Goal: Task Accomplishment & Management: Manage account settings

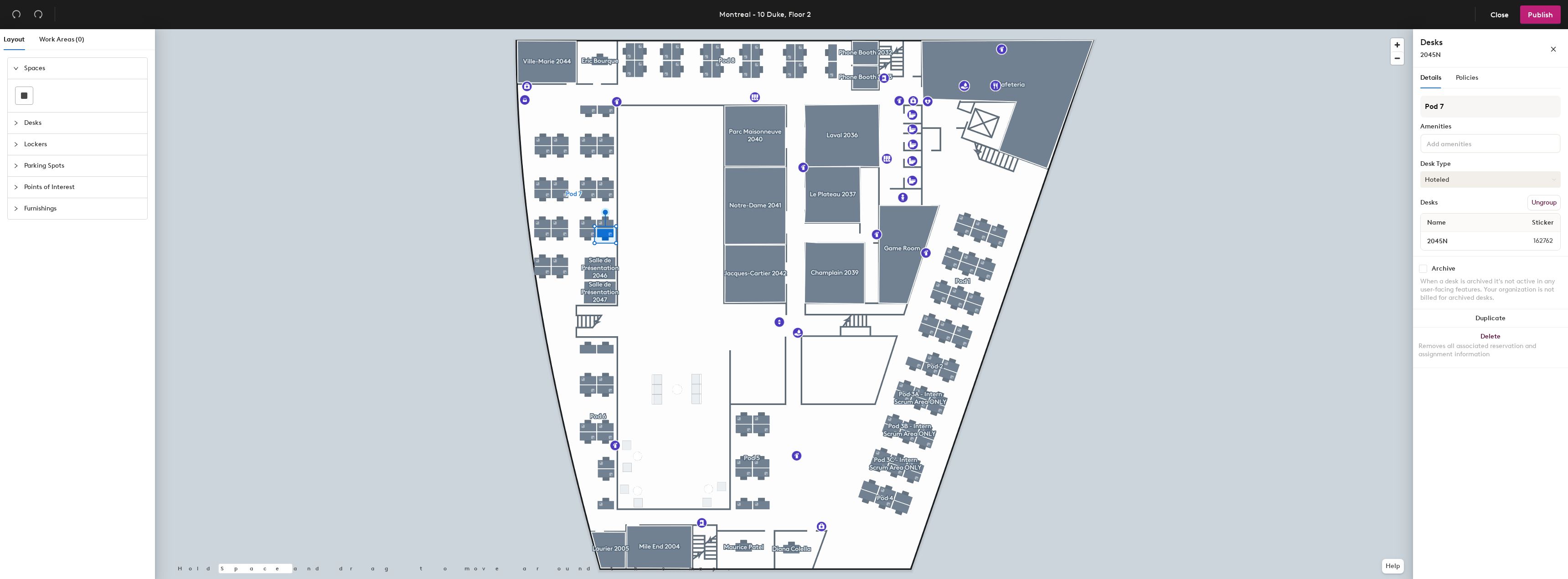
click at [1445, 178] on button "Hoteled" at bounding box center [1491, 179] width 140 height 17
click at [1438, 208] on div "Assigned" at bounding box center [1466, 208] width 91 height 14
click at [1436, 224] on span "Name" at bounding box center [1436, 223] width 28 height 17
click at [1443, 174] on button "Assigned" at bounding box center [1491, 179] width 140 height 17
click at [1435, 208] on div "Assigned" at bounding box center [1466, 208] width 91 height 14
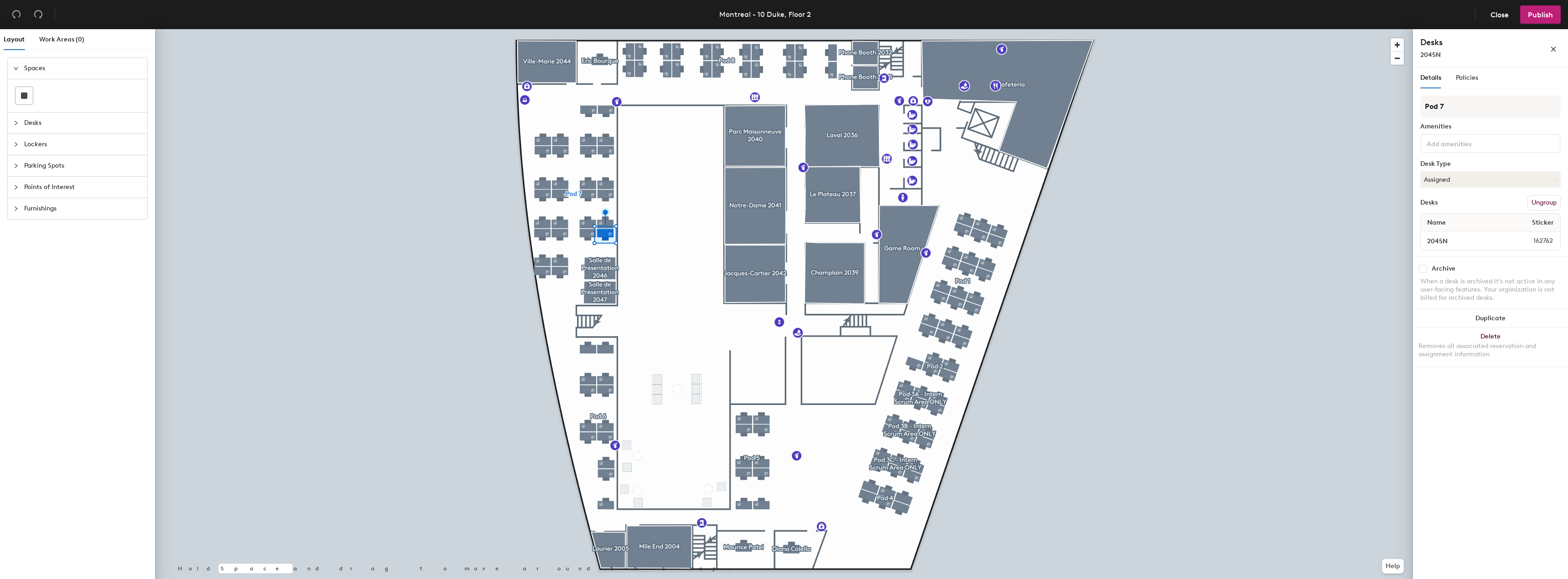
click at [1454, 427] on div "Details Policies Pod 7 Amenities Desk Type Assigned Desks Ungroup Name Sticker …" at bounding box center [1491, 325] width 155 height 516
click at [1544, 238] on span "162762" at bounding box center [1535, 241] width 47 height 10
click at [1547, 223] on span "Sticker" at bounding box center [1543, 223] width 31 height 17
click at [1535, 12] on span "Publish" at bounding box center [1540, 15] width 25 height 9
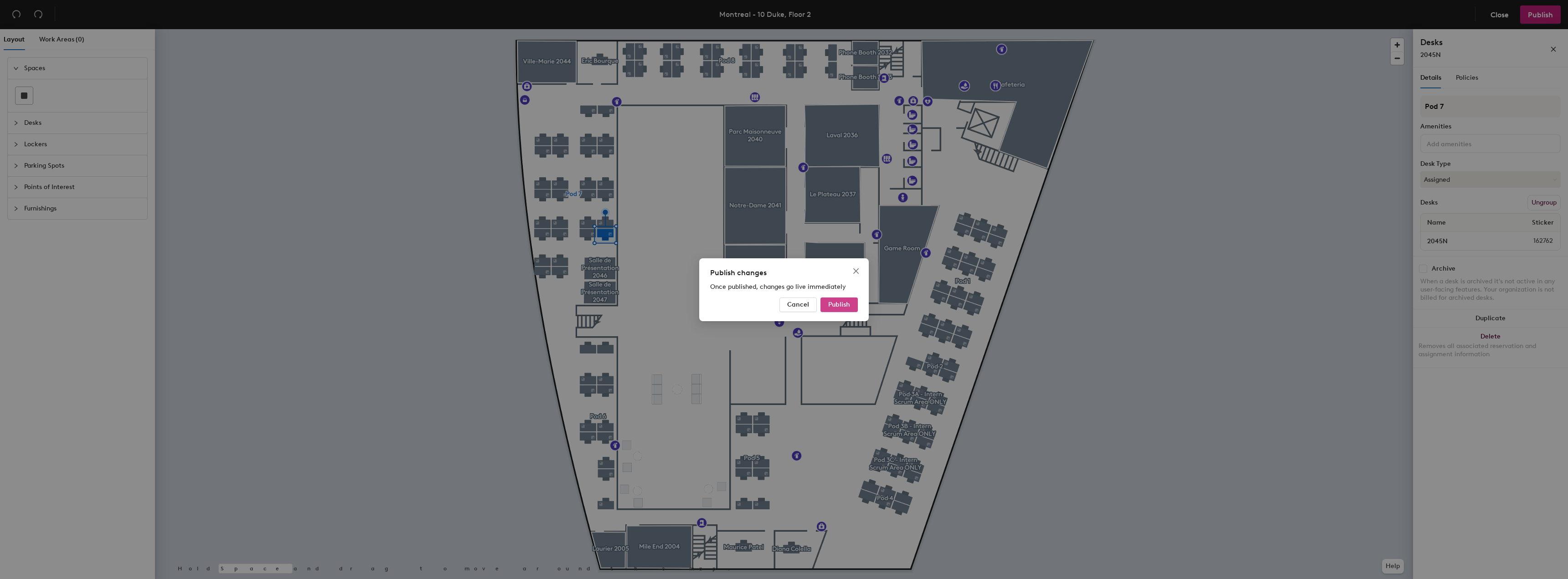
click at [846, 302] on span "Publish" at bounding box center [839, 304] width 22 height 8
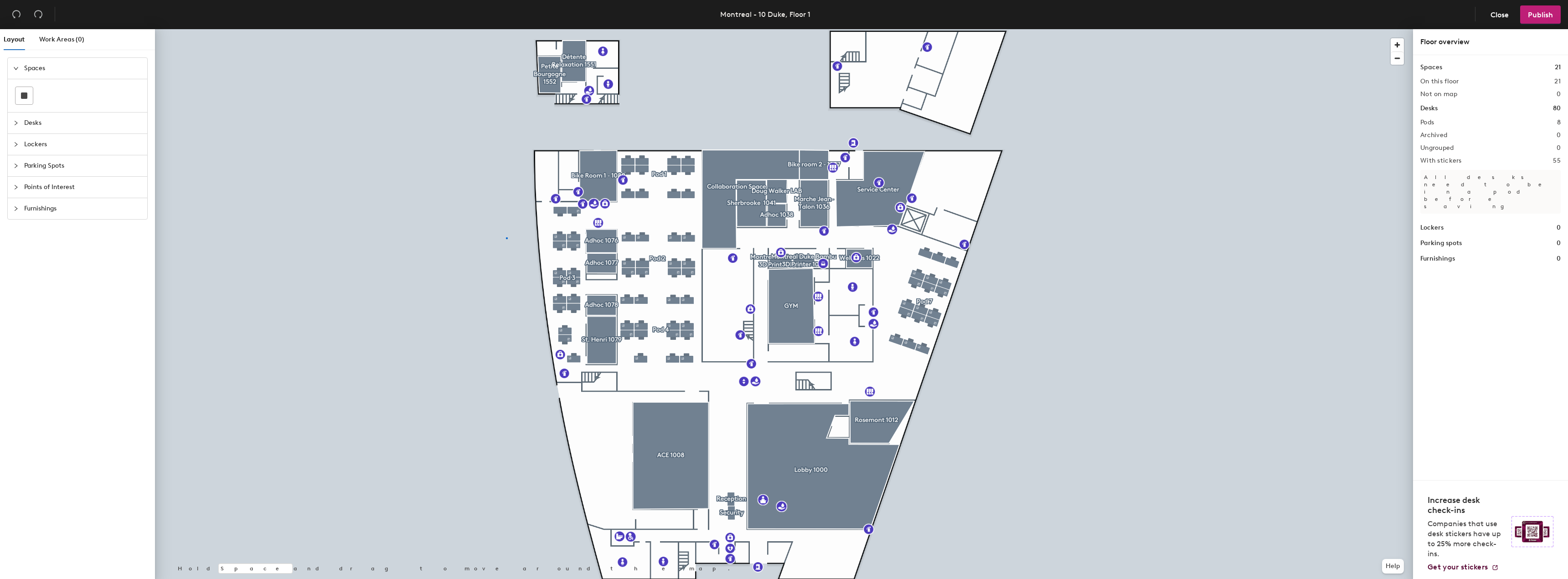
click at [506, 29] on div at bounding box center [784, 29] width 1258 height 0
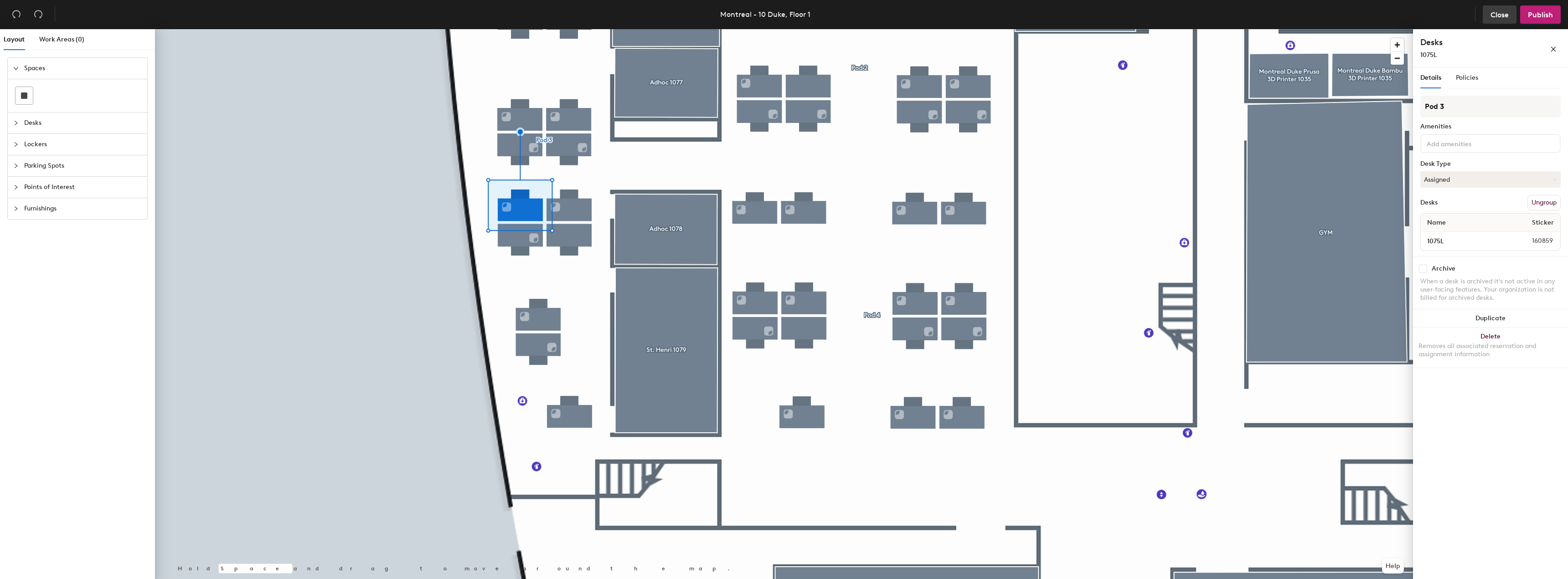
click at [1500, 14] on span "Close" at bounding box center [1500, 15] width 18 height 9
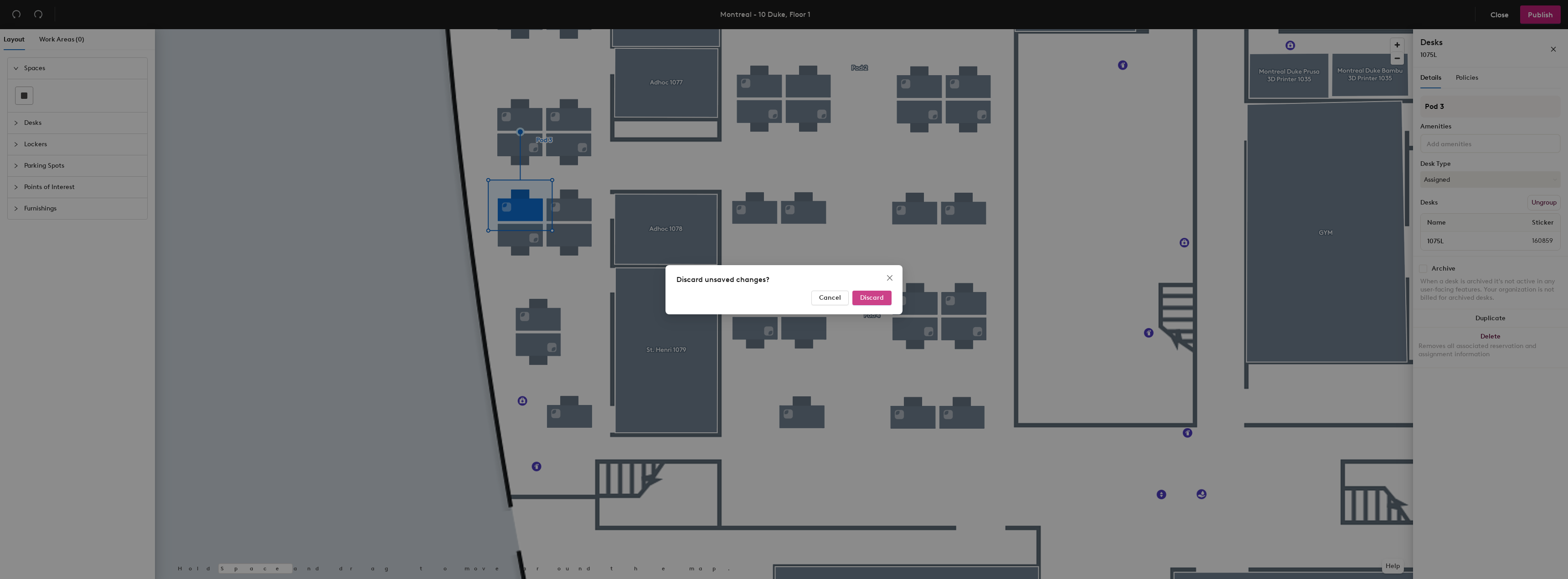
click at [867, 296] on span "Discard" at bounding box center [872, 297] width 24 height 8
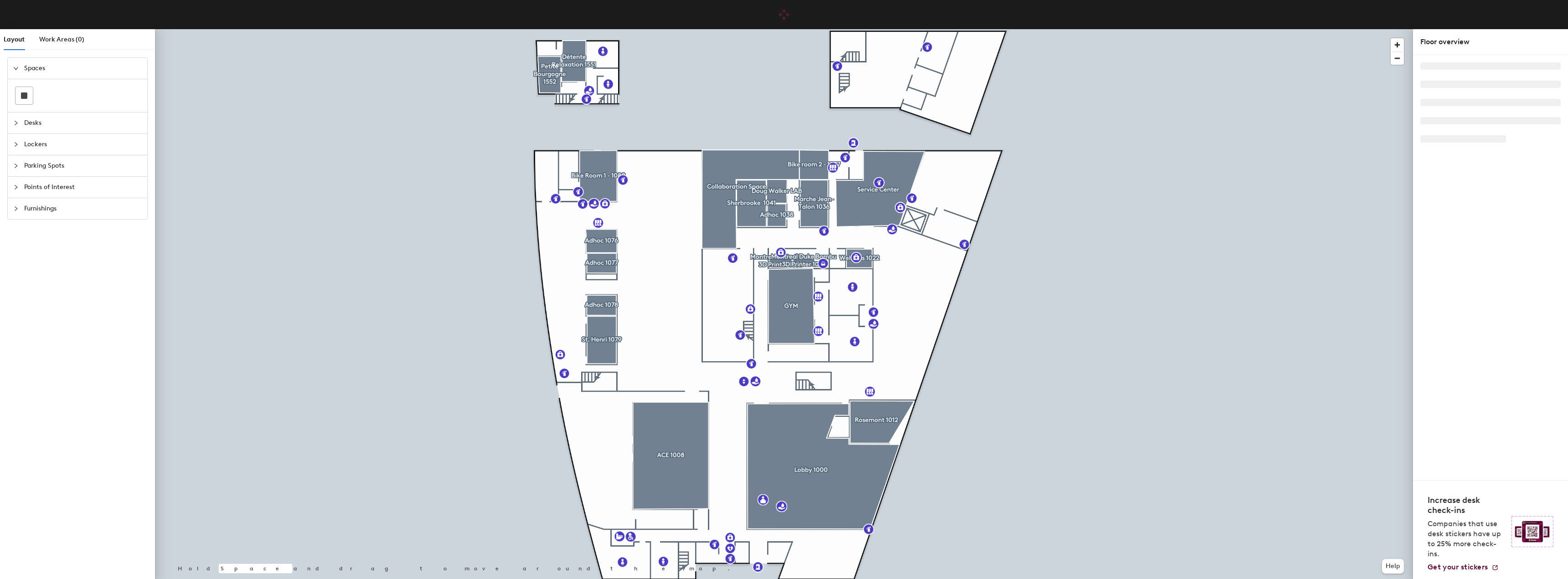
click at [32, 128] on span "Desks" at bounding box center [82, 123] width 117 height 21
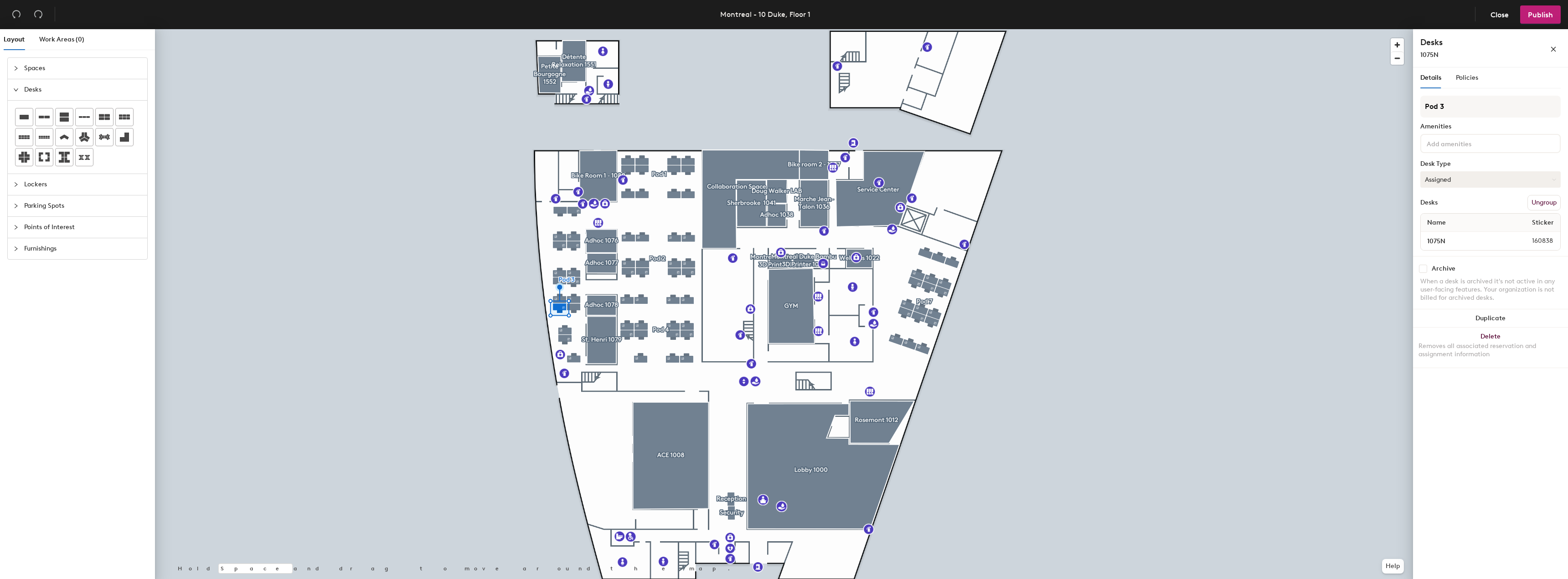
click at [1550, 180] on button "Assigned" at bounding box center [1491, 179] width 140 height 17
click at [1433, 235] on div "Hoteled" at bounding box center [1466, 235] width 91 height 14
click at [1547, 15] on span "Publish" at bounding box center [1540, 15] width 25 height 9
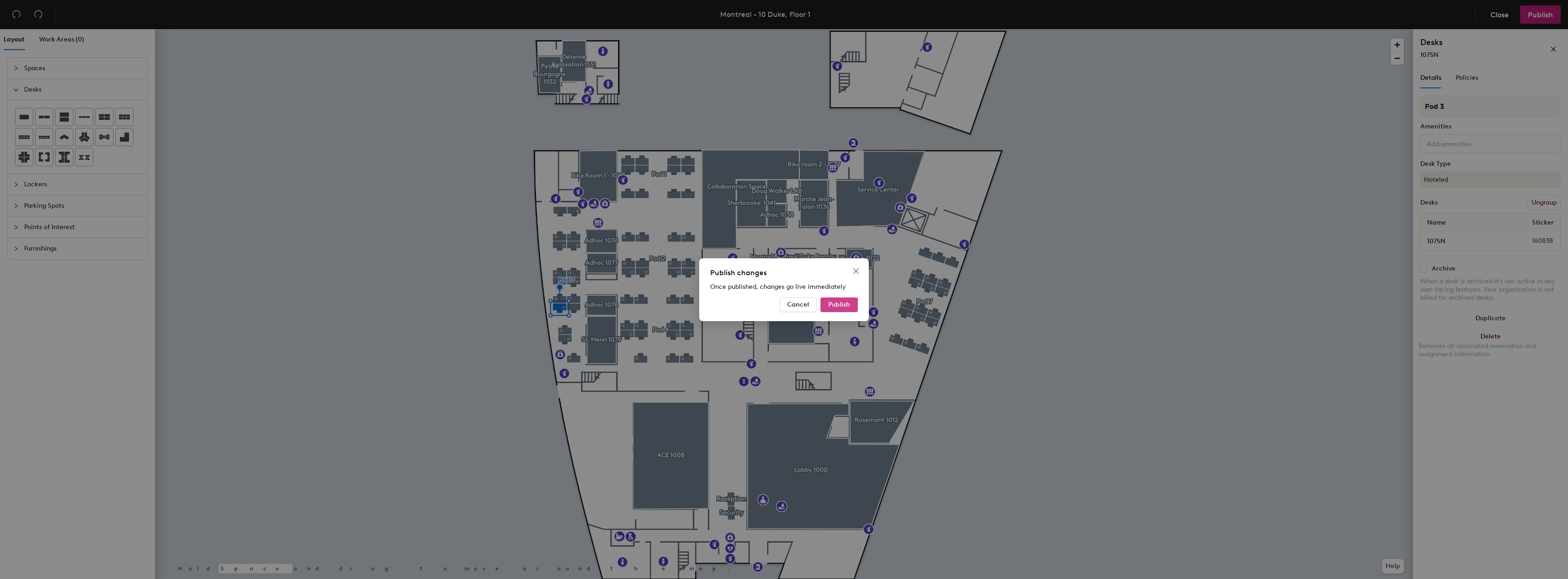
click at [836, 305] on span "Publish" at bounding box center [839, 304] width 22 height 8
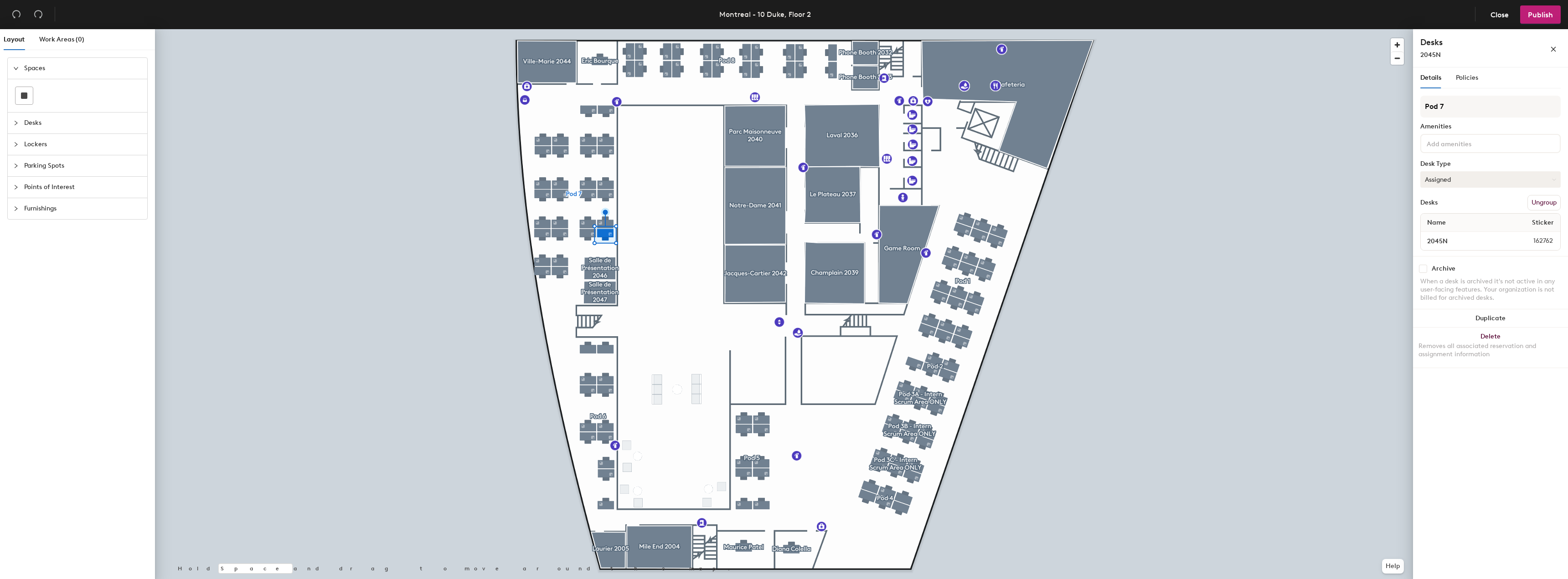
click at [1453, 181] on button "Assigned" at bounding box center [1491, 179] width 140 height 17
click at [1434, 207] on div "Assigned" at bounding box center [1466, 208] width 91 height 14
click at [1435, 223] on span "Name" at bounding box center [1436, 223] width 28 height 17
click at [1435, 224] on span "Name" at bounding box center [1436, 223] width 28 height 17
click at [1535, 203] on button "Ungroup" at bounding box center [1544, 202] width 33 height 15
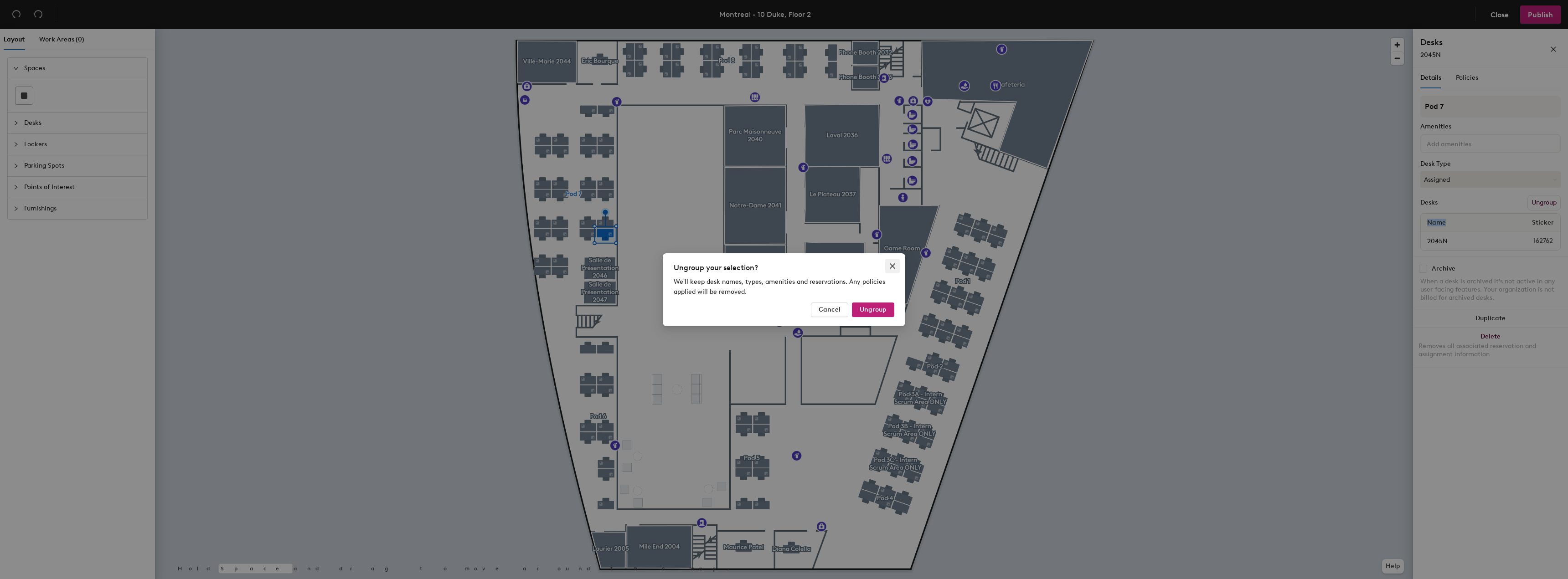
click at [892, 263] on icon "close" at bounding box center [892, 266] width 7 height 7
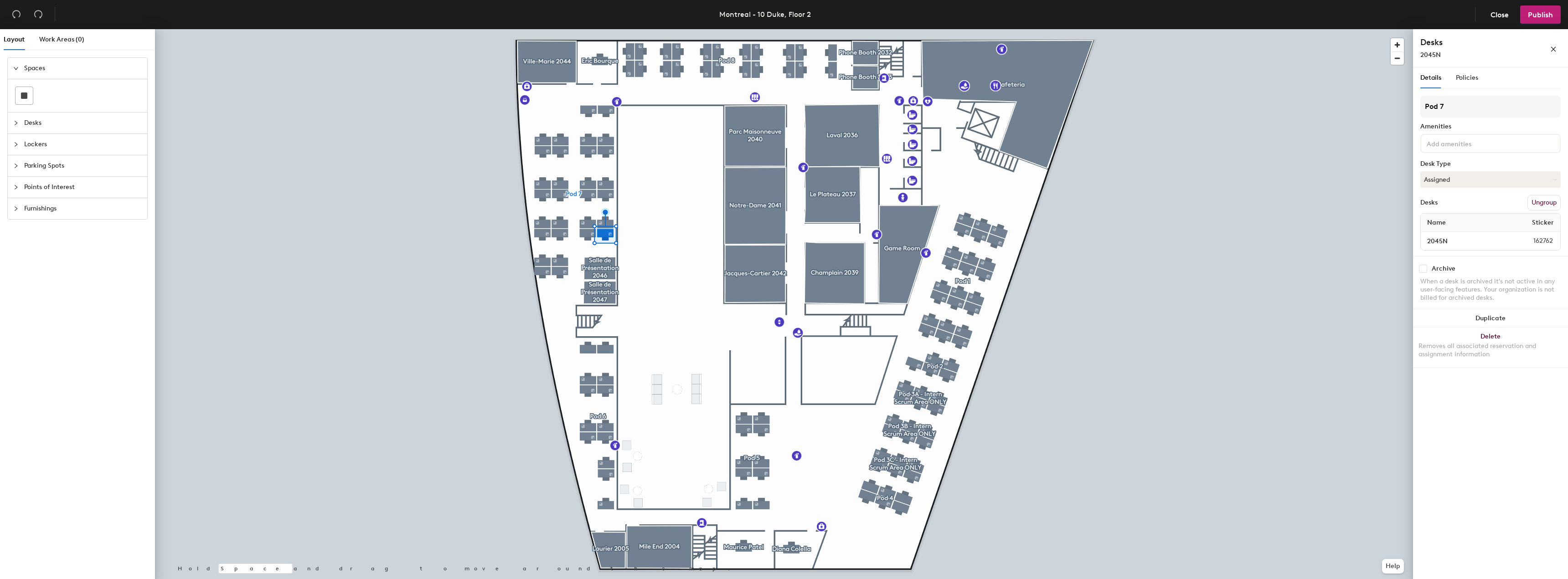
click at [1548, 235] on div "2045N 162762" at bounding box center [1490, 241] width 140 height 18
click at [1552, 204] on button "Ungroup" at bounding box center [1544, 202] width 33 height 15
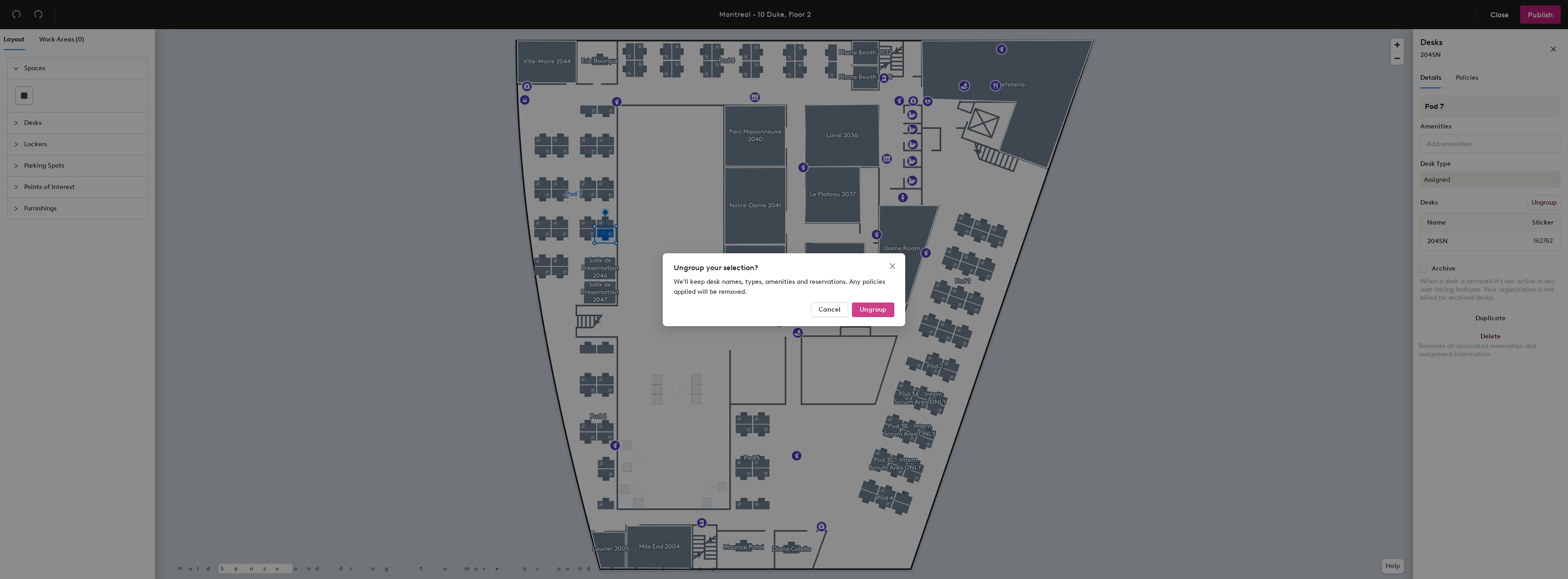
click at [875, 315] on button "Ungroup" at bounding box center [873, 310] width 42 height 15
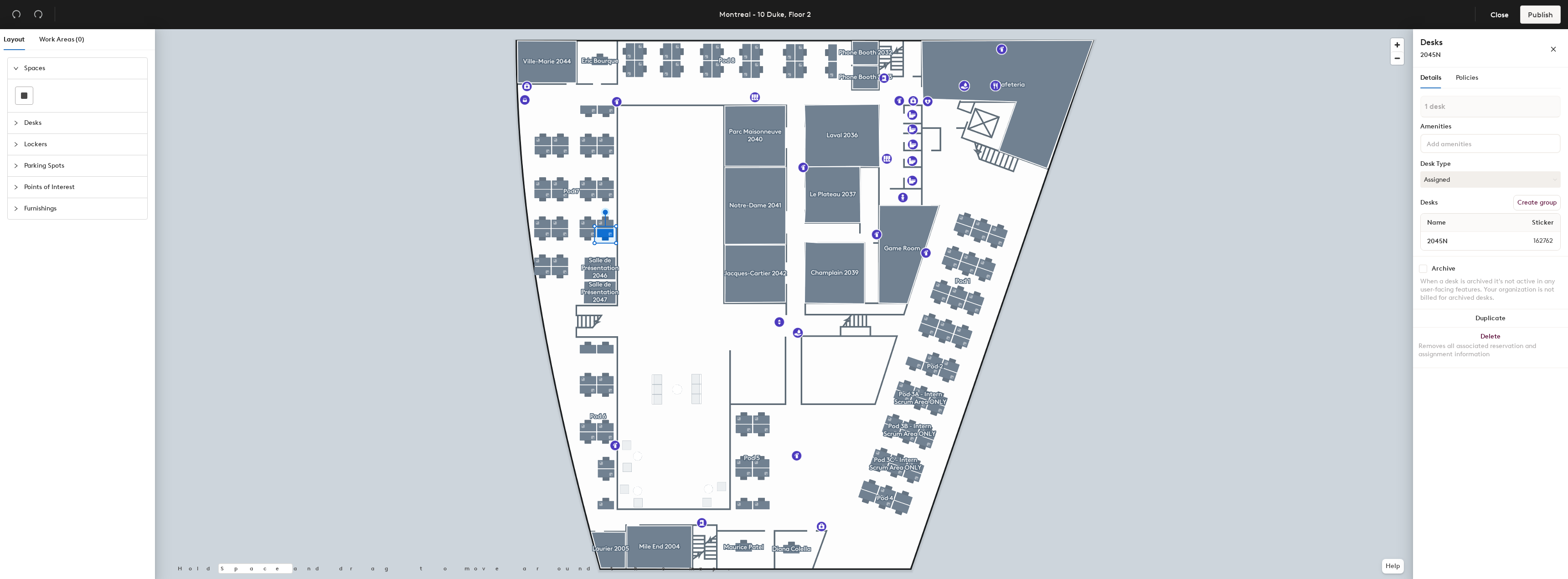
click at [1542, 223] on span "Sticker" at bounding box center [1543, 223] width 31 height 17
click at [1497, 14] on span "Close" at bounding box center [1500, 15] width 18 height 9
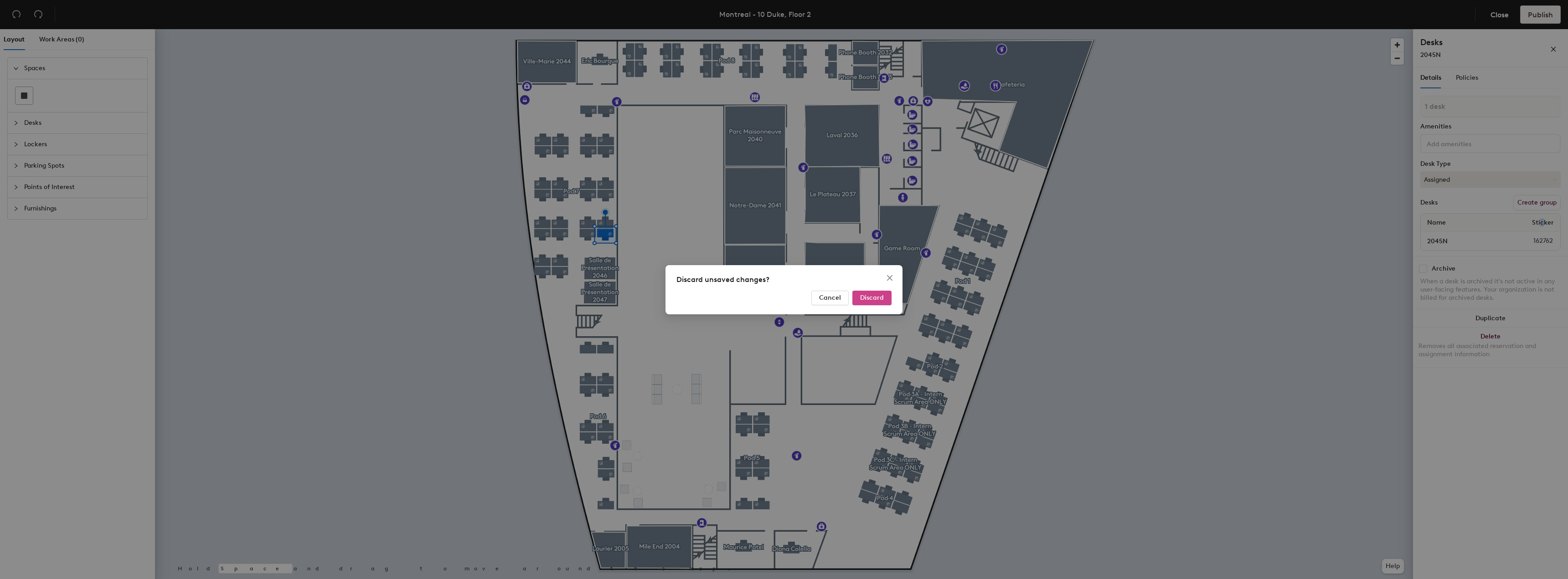
click at [862, 296] on span "Discard" at bounding box center [872, 297] width 24 height 8
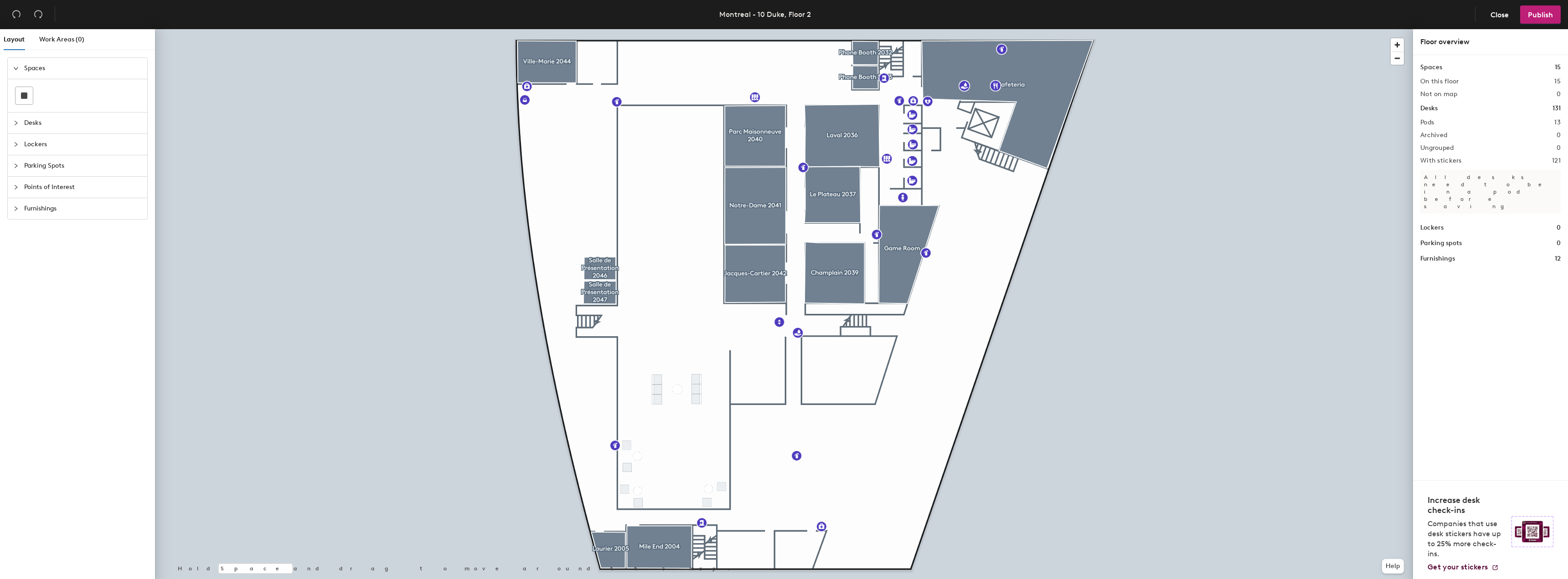
click at [32, 119] on span "Desks" at bounding box center [82, 123] width 117 height 21
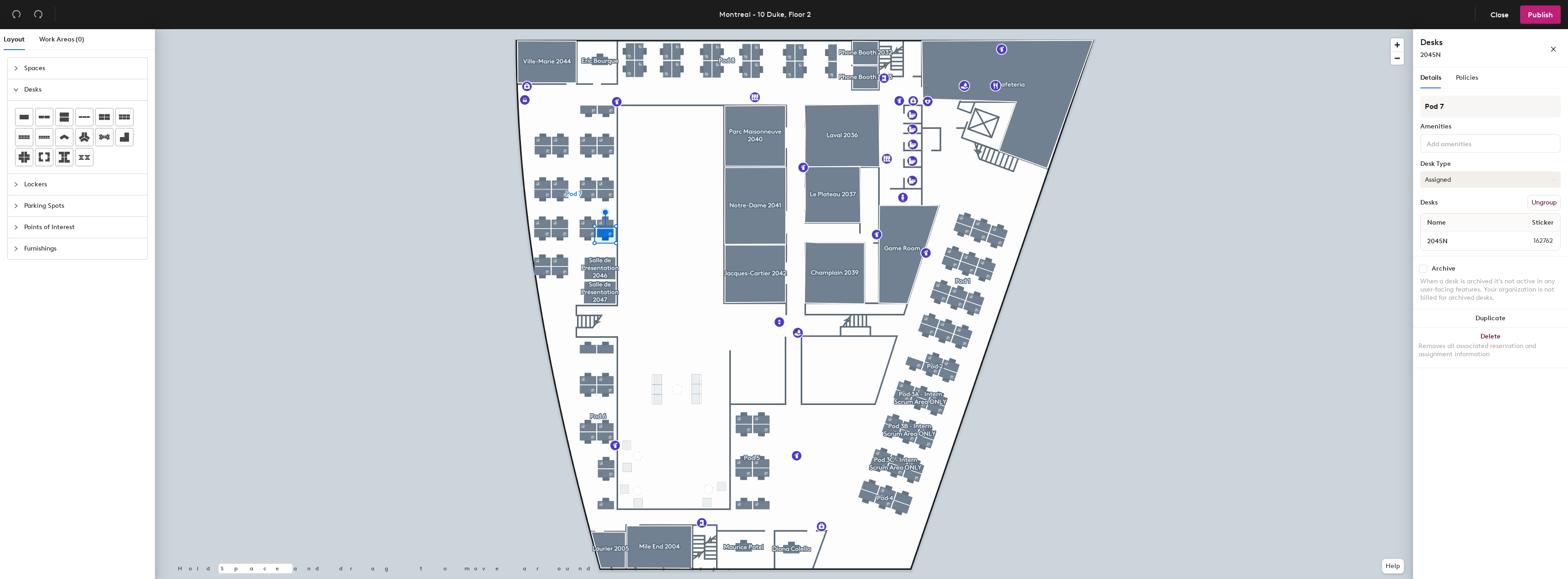
click at [1433, 184] on button "Assigned" at bounding box center [1491, 179] width 140 height 17
click at [1441, 205] on div "Assigned" at bounding box center [1466, 208] width 91 height 14
click at [1441, 144] on input at bounding box center [1465, 143] width 82 height 11
click at [1468, 74] on span "Policies" at bounding box center [1467, 77] width 22 height 8
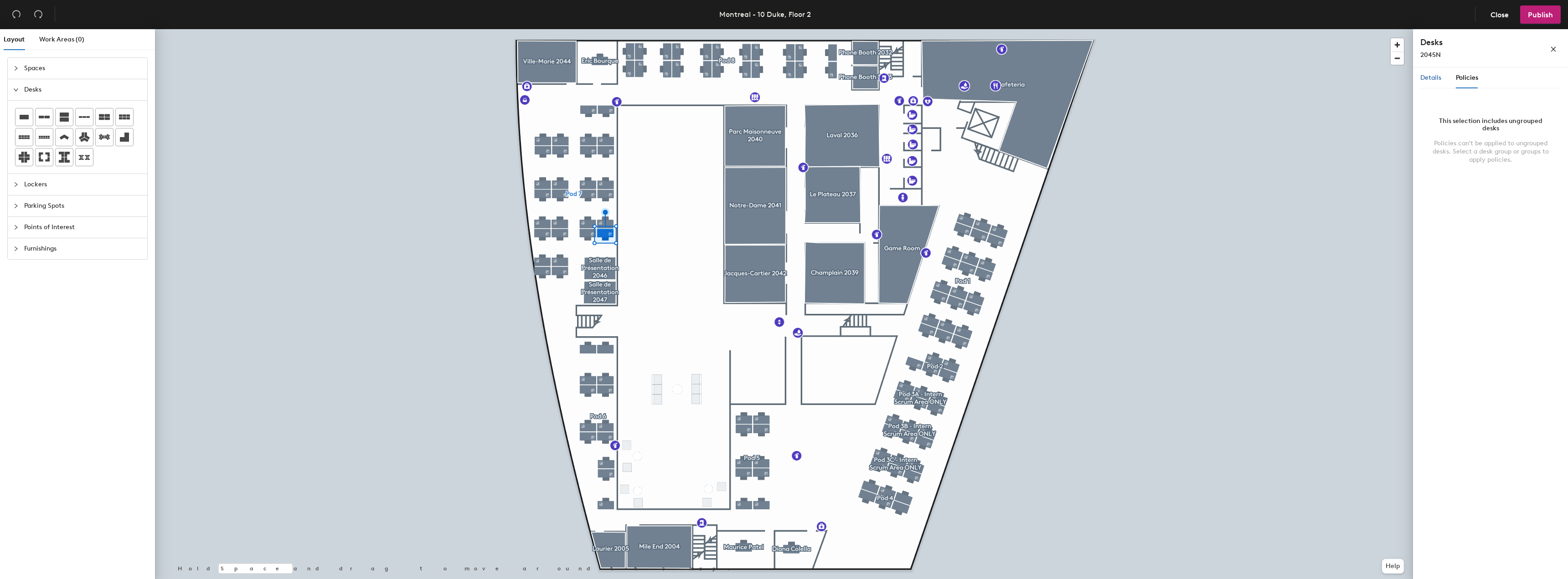
click at [1430, 76] on span "Details" at bounding box center [1431, 77] width 21 height 8
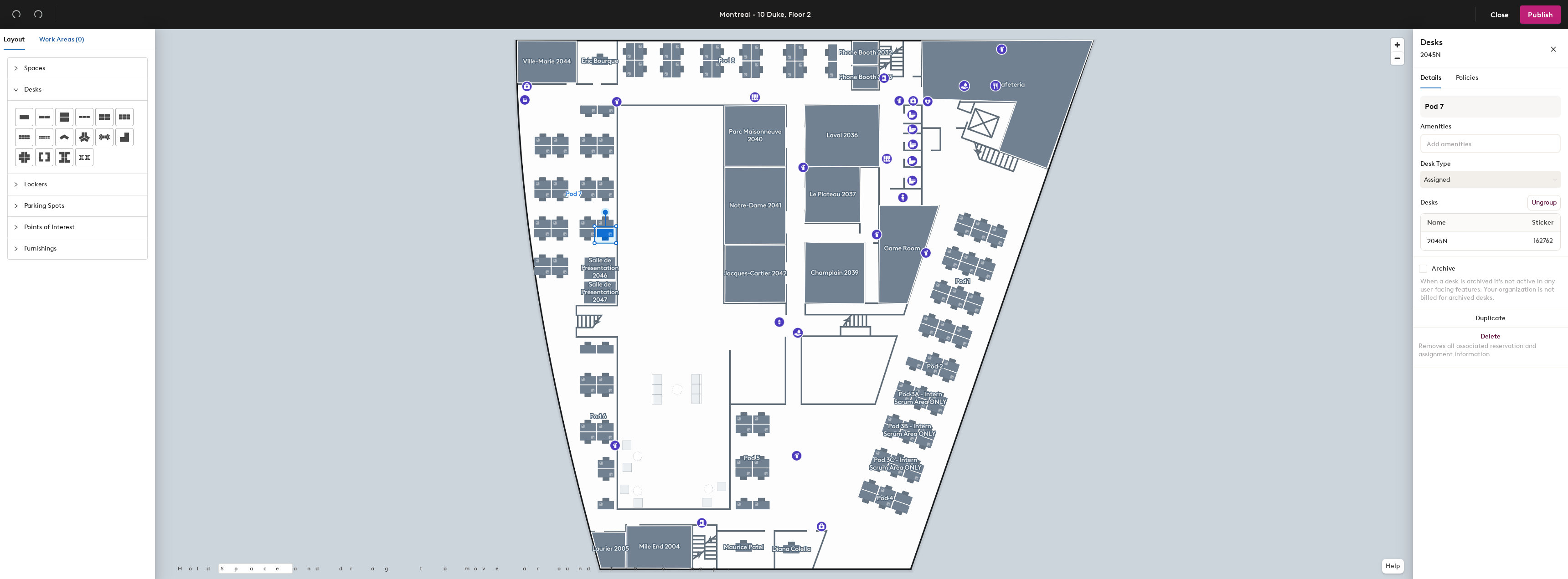
click at [57, 42] on span "Work Areas (0)" at bounding box center [61, 39] width 45 height 8
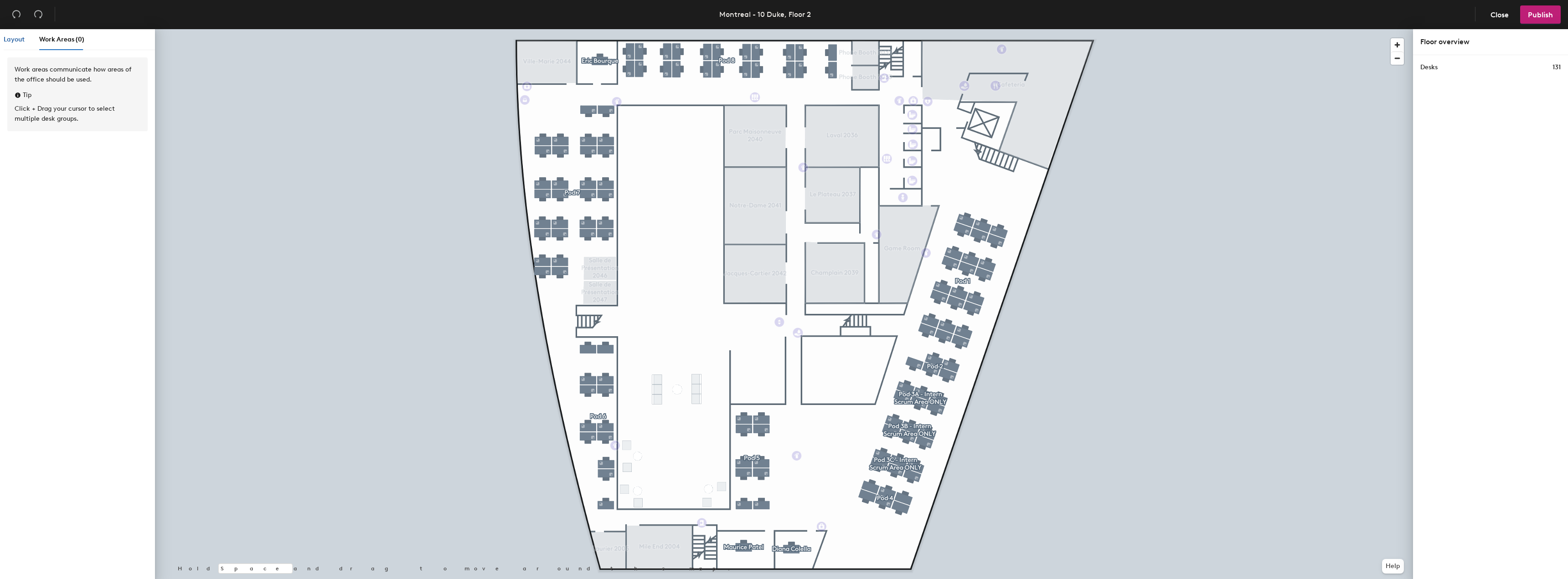
click at [9, 41] on span "Layout" at bounding box center [14, 39] width 21 height 8
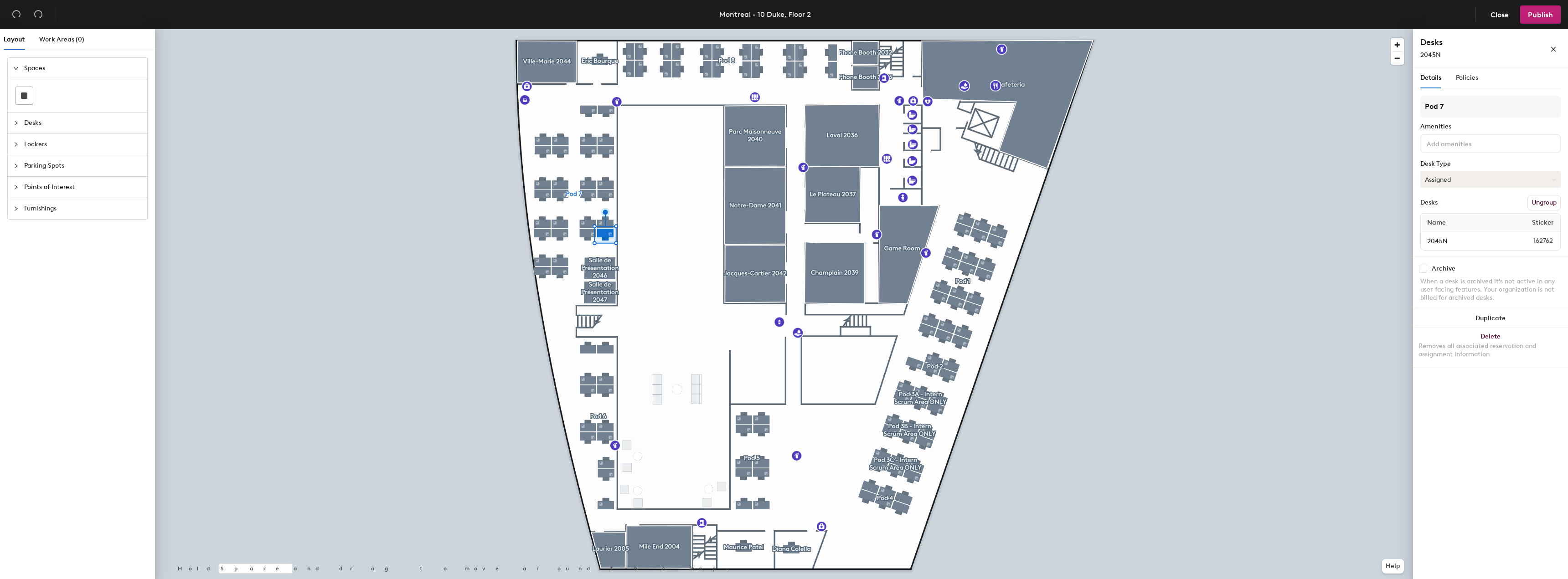
click at [1441, 181] on button "Assigned" at bounding box center [1491, 179] width 140 height 17
click at [1436, 208] on div "Assigned" at bounding box center [1466, 208] width 91 height 14
click at [1456, 182] on button "Assigned" at bounding box center [1491, 179] width 140 height 17
click at [1445, 232] on div "Hoteled" at bounding box center [1466, 235] width 91 height 14
click at [1538, 15] on span "Publish" at bounding box center [1540, 15] width 25 height 9
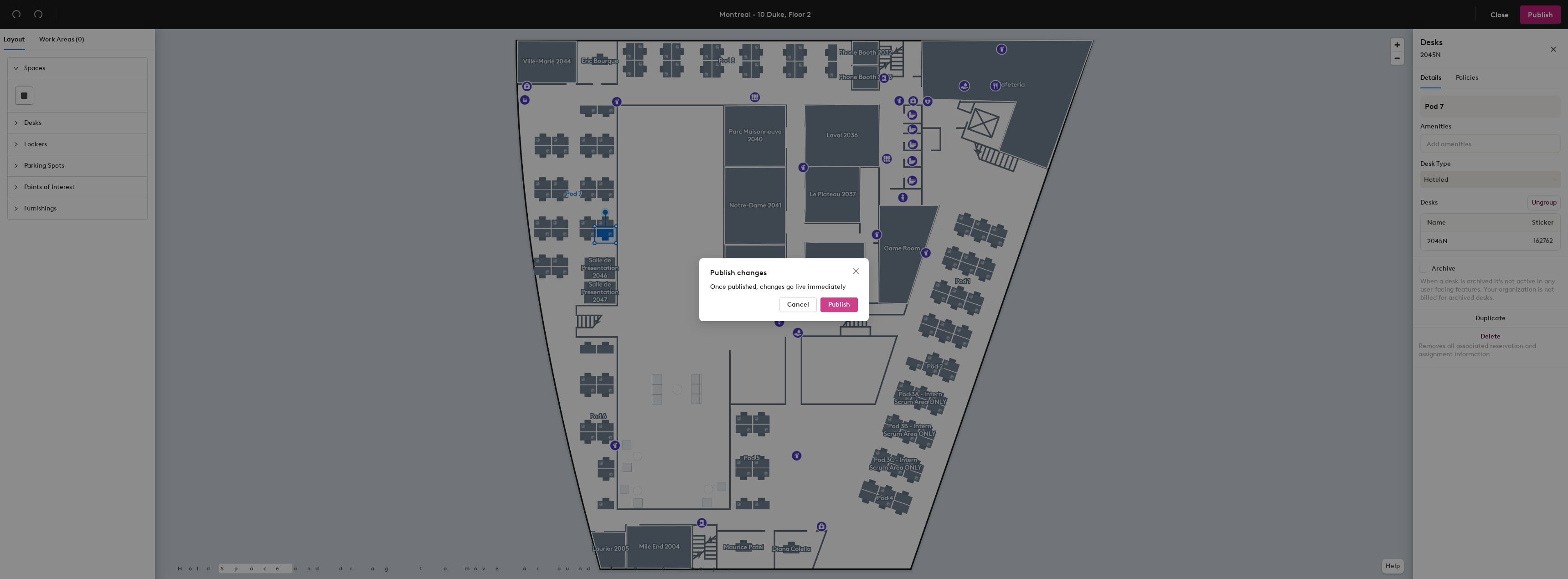
click at [828, 302] on span "Publish" at bounding box center [839, 304] width 22 height 8
